Goal: Download file/media

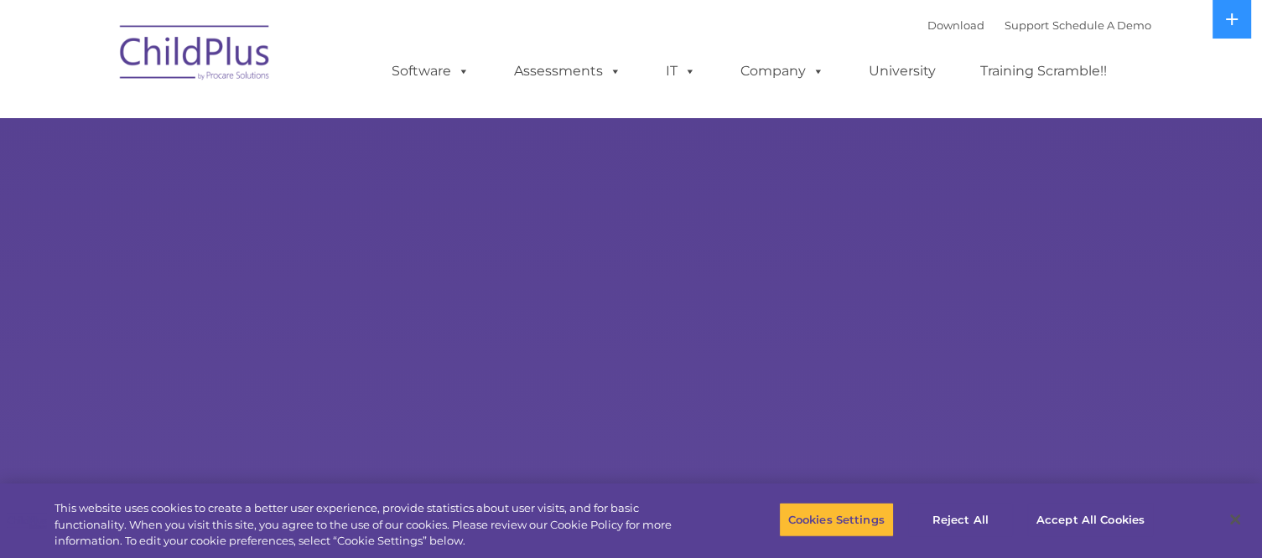
select select "MEDIUM"
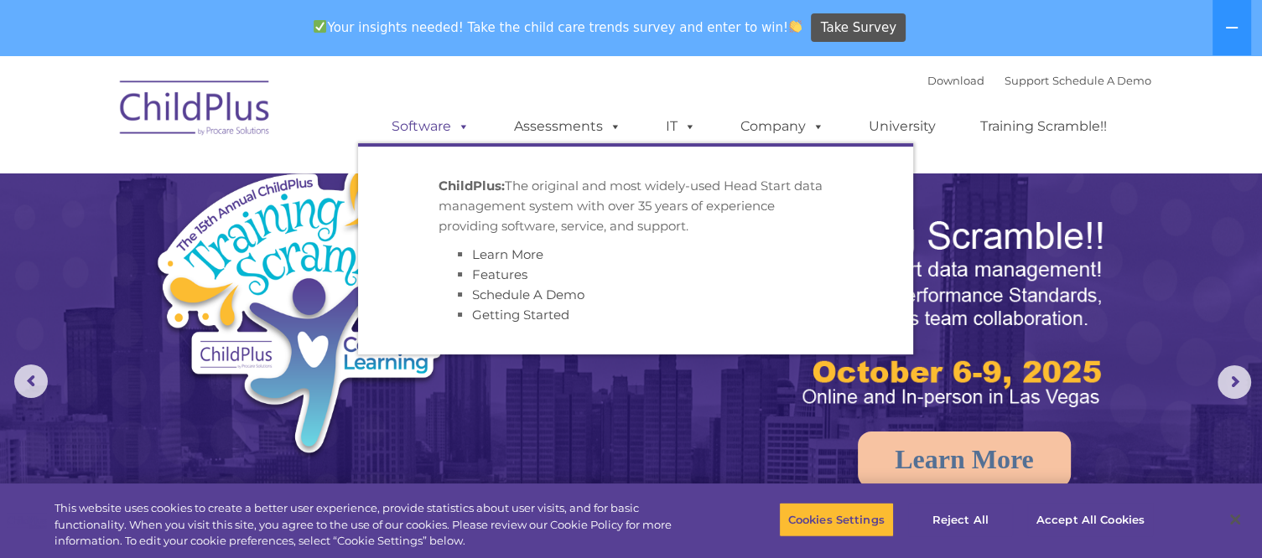
click at [460, 132] on span at bounding box center [460, 126] width 18 height 16
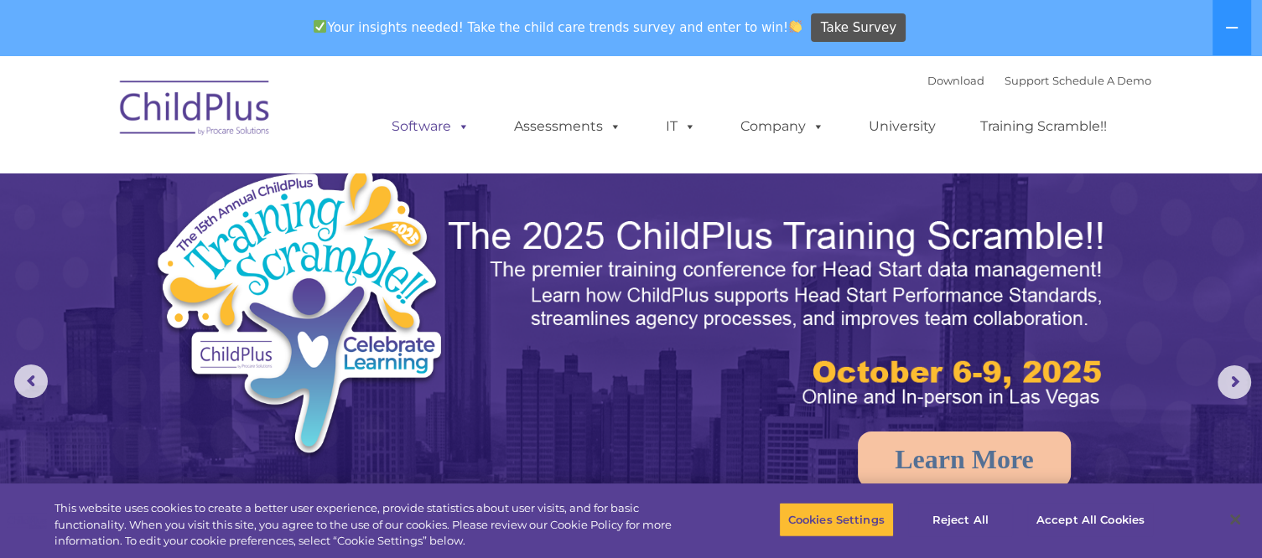
click at [416, 129] on link "Software" at bounding box center [431, 127] width 112 height 34
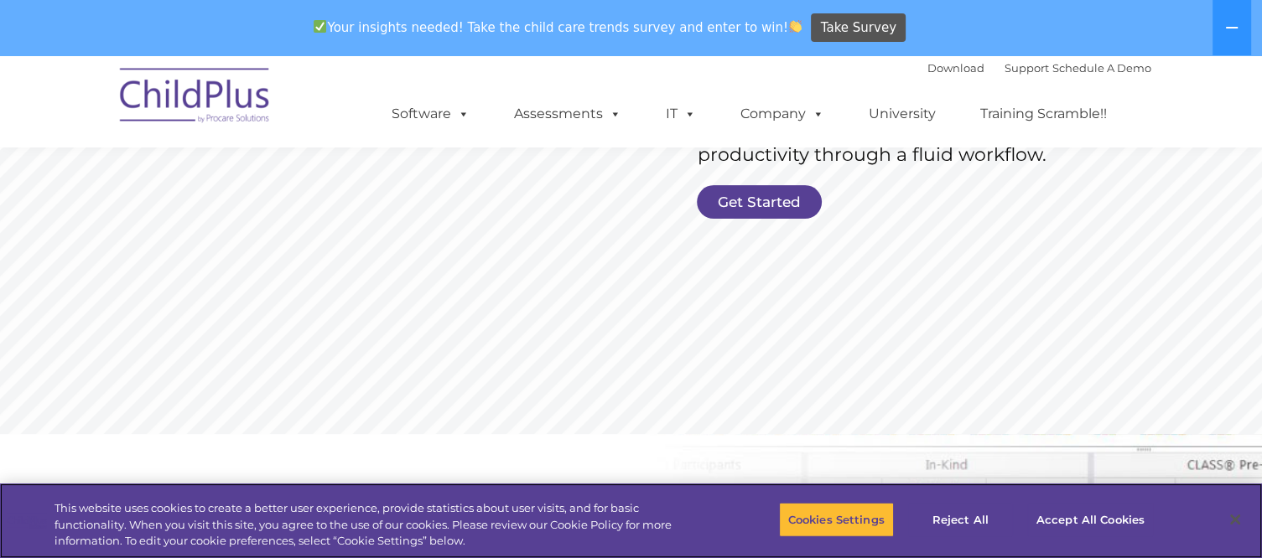
scroll to position [436, 0]
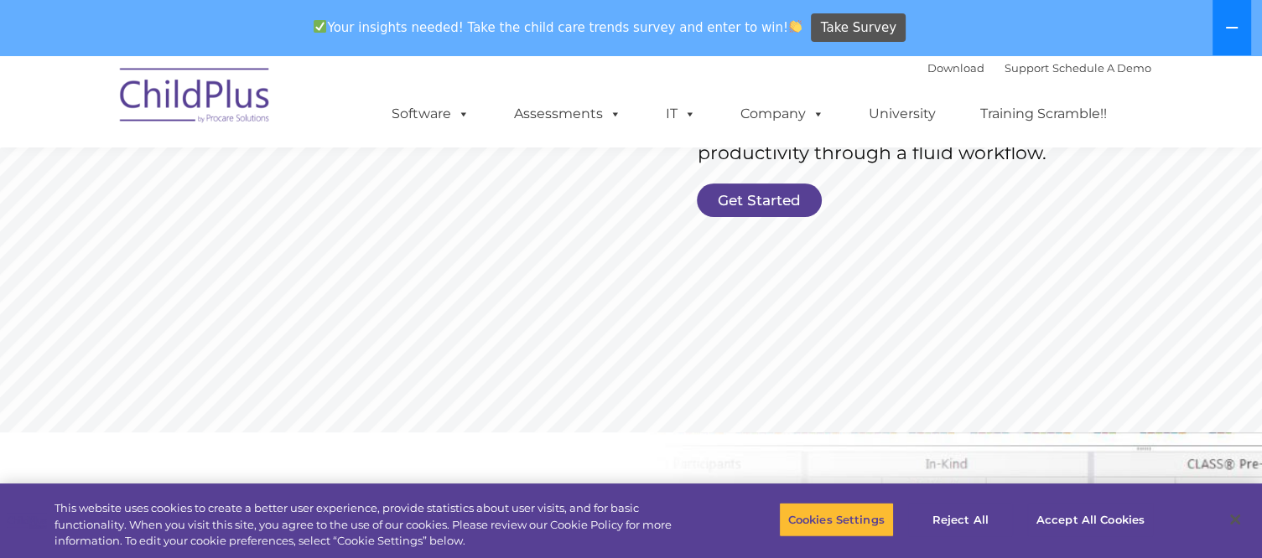
click at [1224, 19] on button at bounding box center [1232, 27] width 39 height 55
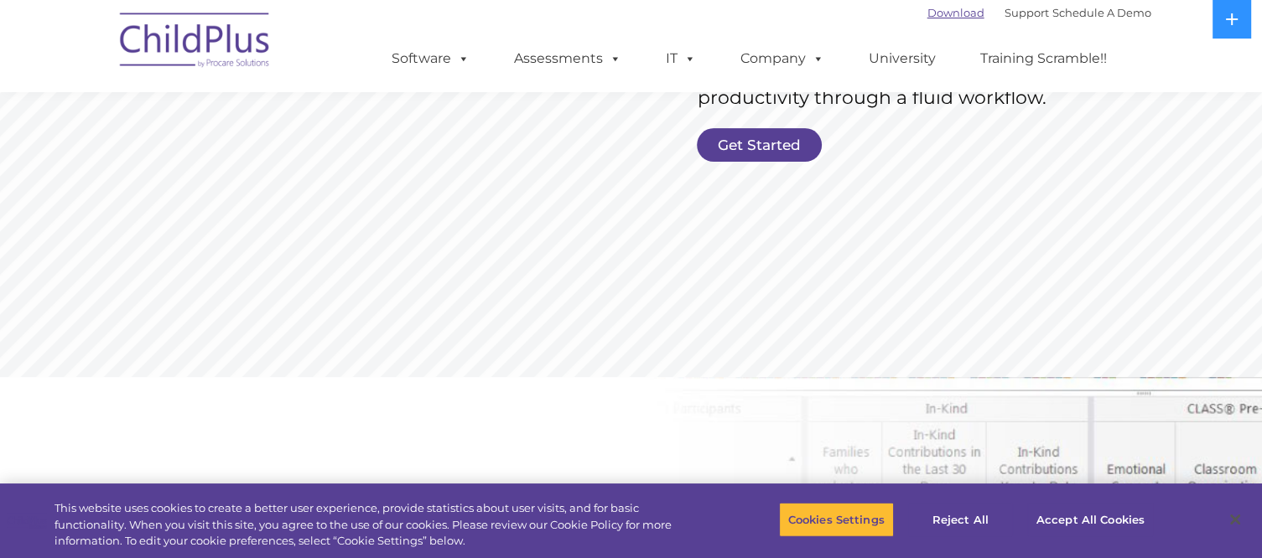
click at [946, 13] on link "Download" at bounding box center [955, 12] width 57 height 13
